Goal: Find specific page/section: Find specific page/section

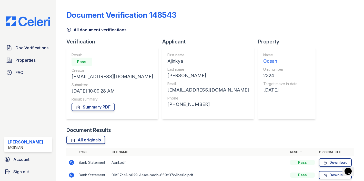
click at [26, 16] on img at bounding box center [28, 21] width 52 height 10
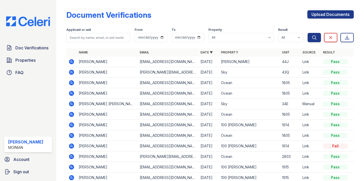
click at [70, 62] on icon at bounding box center [71, 61] width 5 height 5
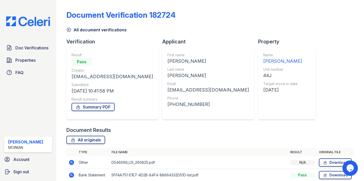
click at [68, 29] on icon at bounding box center [68, 29] width 5 height 5
